Goal: Use online tool/utility

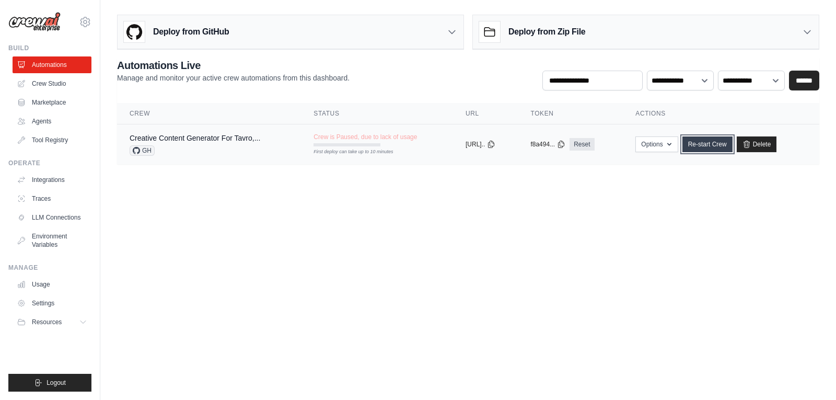
click at [723, 137] on link "Re-start Crew" at bounding box center [707, 144] width 50 height 16
